Goal: Transaction & Acquisition: Purchase product/service

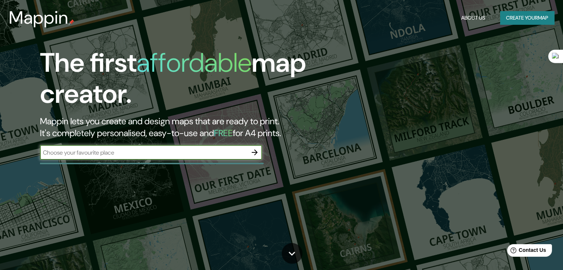
click at [205, 148] on input "text" at bounding box center [143, 152] width 207 height 9
click at [205, 150] on input "text" at bounding box center [143, 152] width 207 height 9
type input "[GEOGRAPHIC_DATA]"
click at [255, 153] on icon "button" at bounding box center [254, 152] width 9 height 9
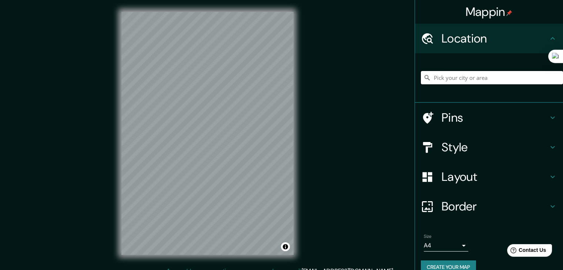
click at [450, 76] on input "Pick your city or area" at bounding box center [492, 77] width 142 height 13
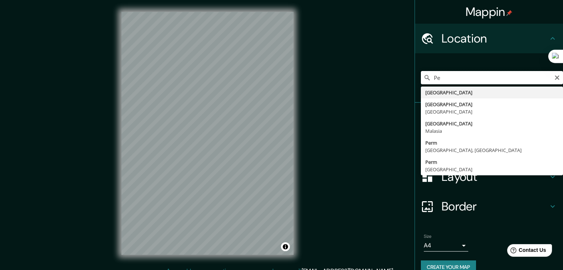
type input "P"
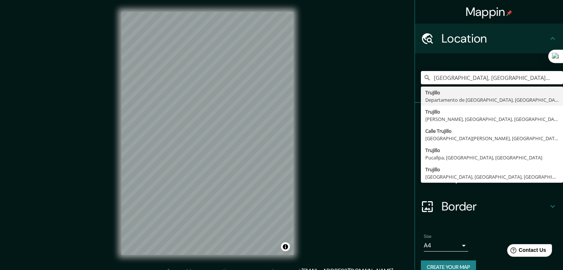
type input "[GEOGRAPHIC_DATA], [GEOGRAPHIC_DATA], [GEOGRAPHIC_DATA]"
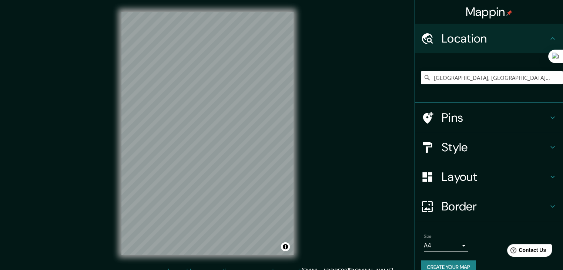
click at [467, 117] on h4 "Pins" at bounding box center [495, 117] width 107 height 15
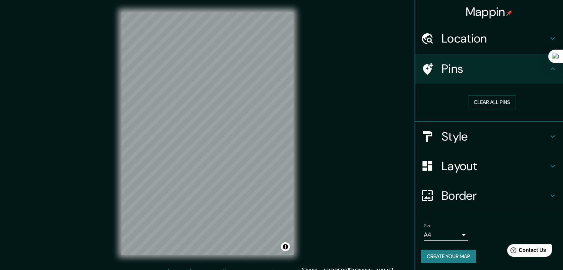
click at [469, 130] on h4 "Style" at bounding box center [495, 136] width 107 height 15
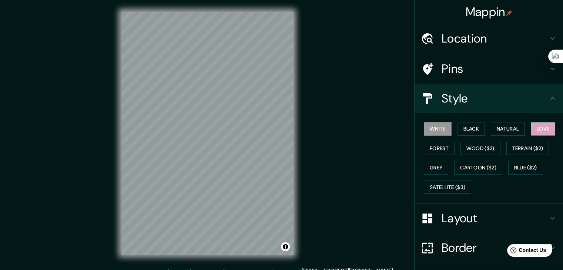
click at [537, 131] on button "Love" at bounding box center [543, 129] width 24 height 14
